Goal: Browse casually: Explore the website without a specific task or goal

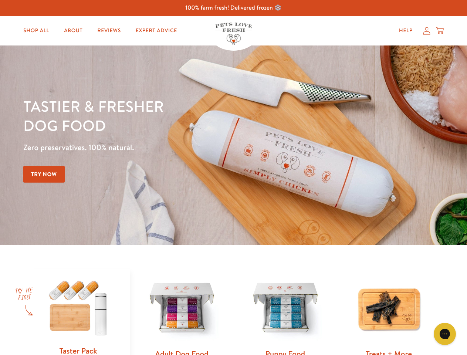
click at [233, 178] on div "Tastier & fresher dog food Zero preservatives. 100% natural. Try Now" at bounding box center [163, 146] width 280 height 98
click at [445, 334] on icon "Open gorgias live chat" at bounding box center [444, 333] width 7 height 7
